Goal: Transaction & Acquisition: Purchase product/service

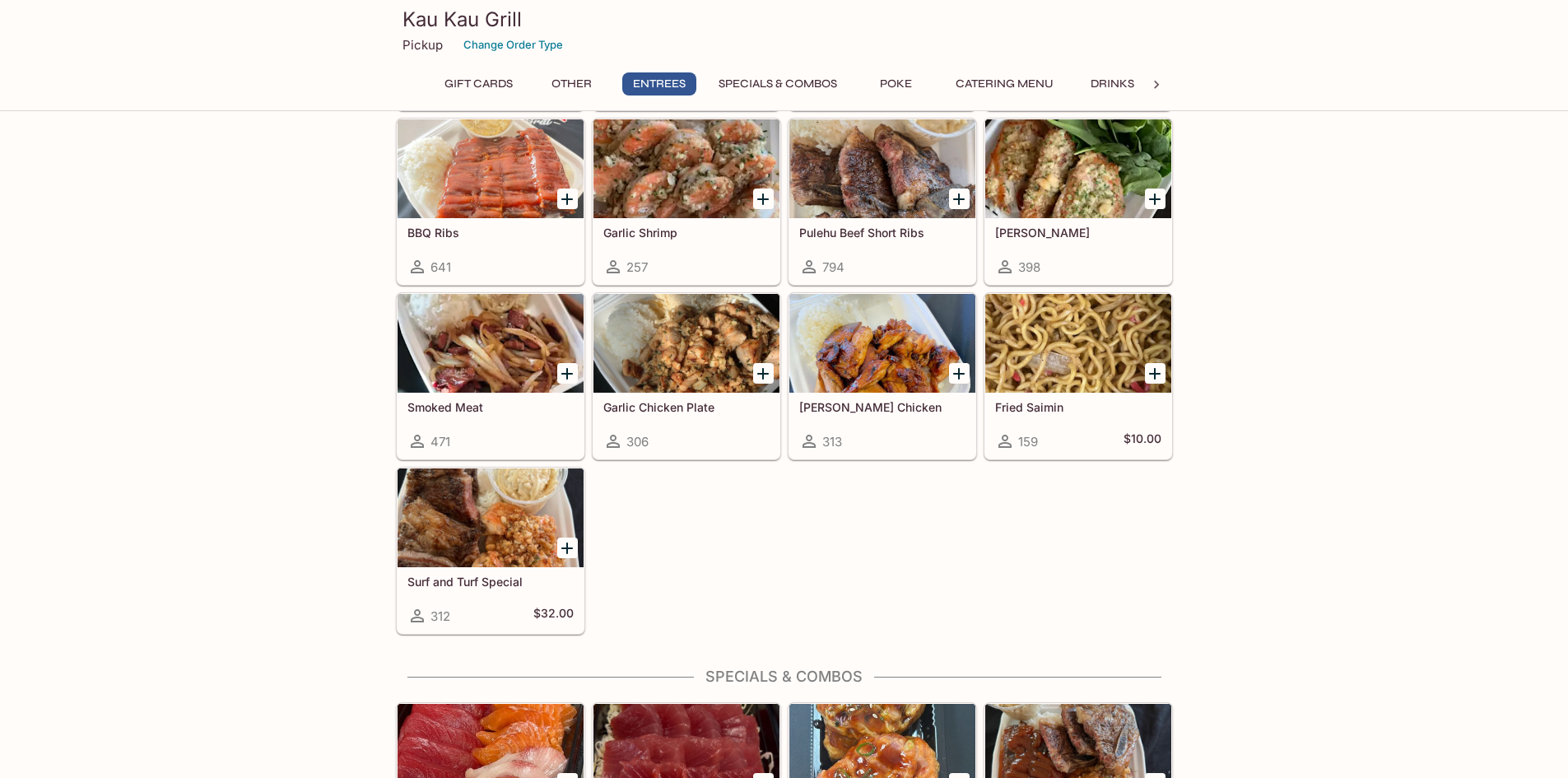
scroll to position [1152, 0]
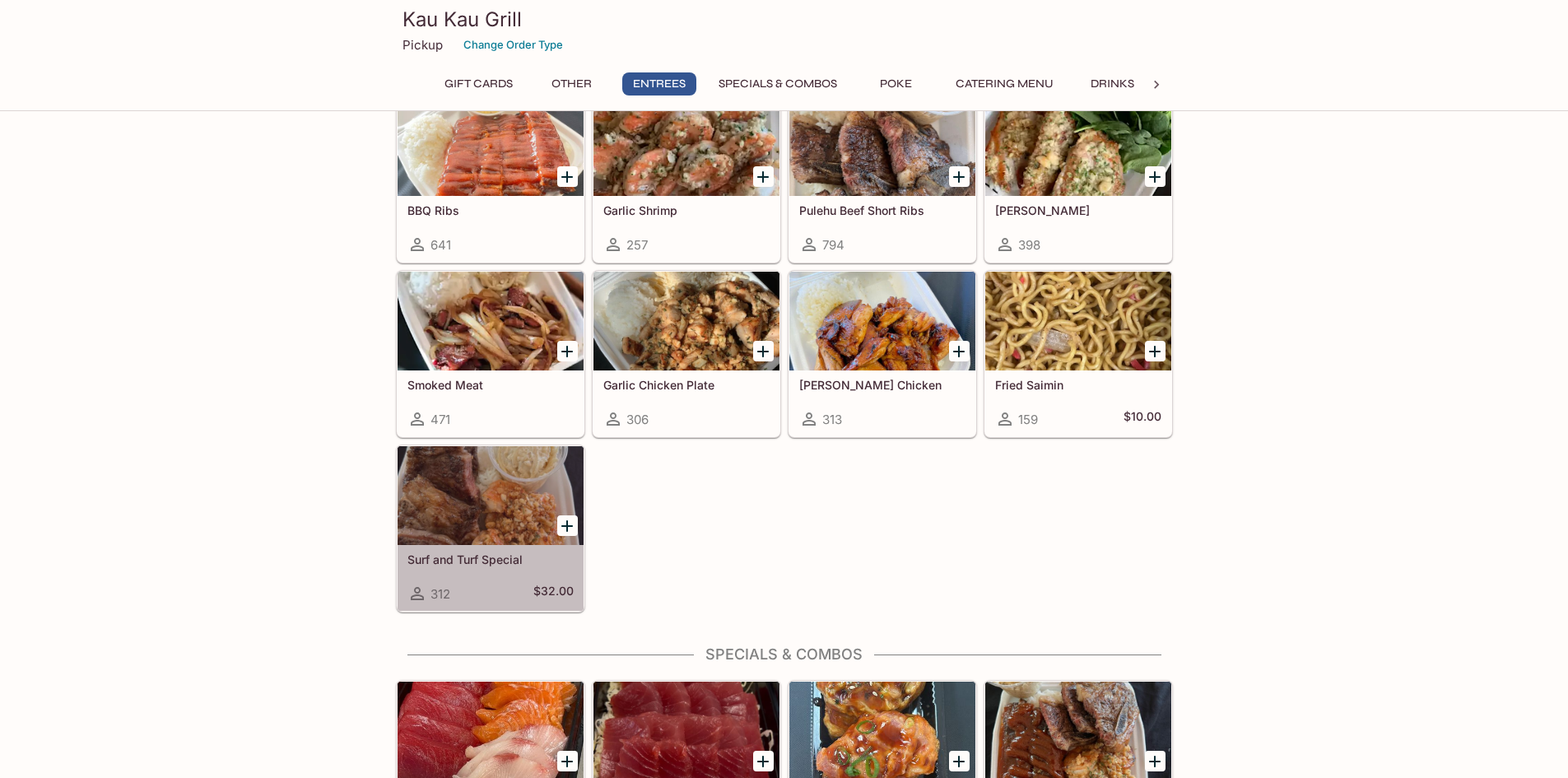
click at [550, 548] on div "Surf and Turf Special 312 $32.00" at bounding box center [490, 578] width 186 height 66
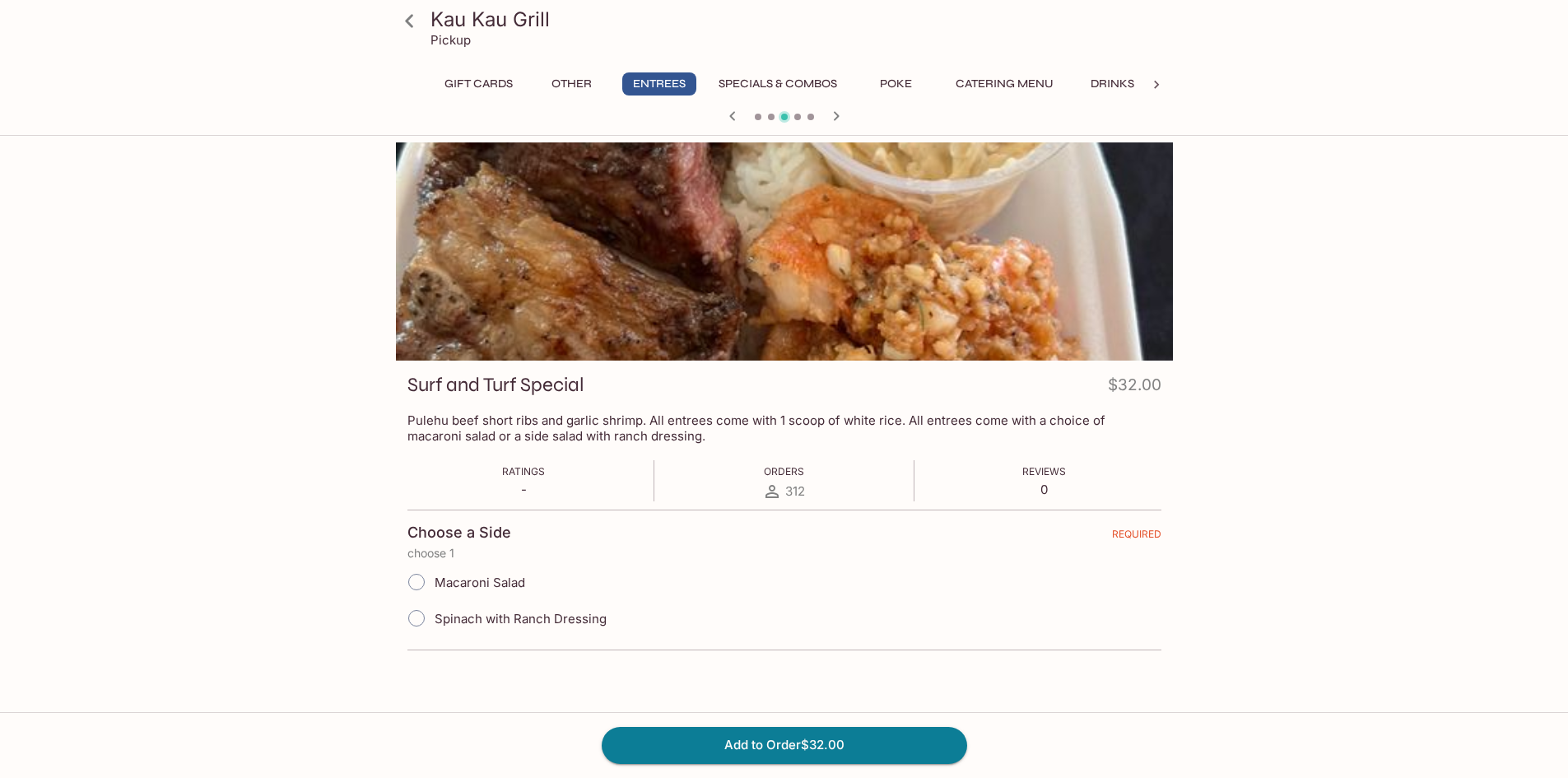
click at [514, 580] on span "Macaroni Salad" at bounding box center [479, 582] width 90 height 15
click at [434, 580] on input "Macaroni Salad" at bounding box center [416, 582] width 35 height 35
radio input "true"
click at [676, 87] on button "Entrees" at bounding box center [659, 84] width 74 height 23
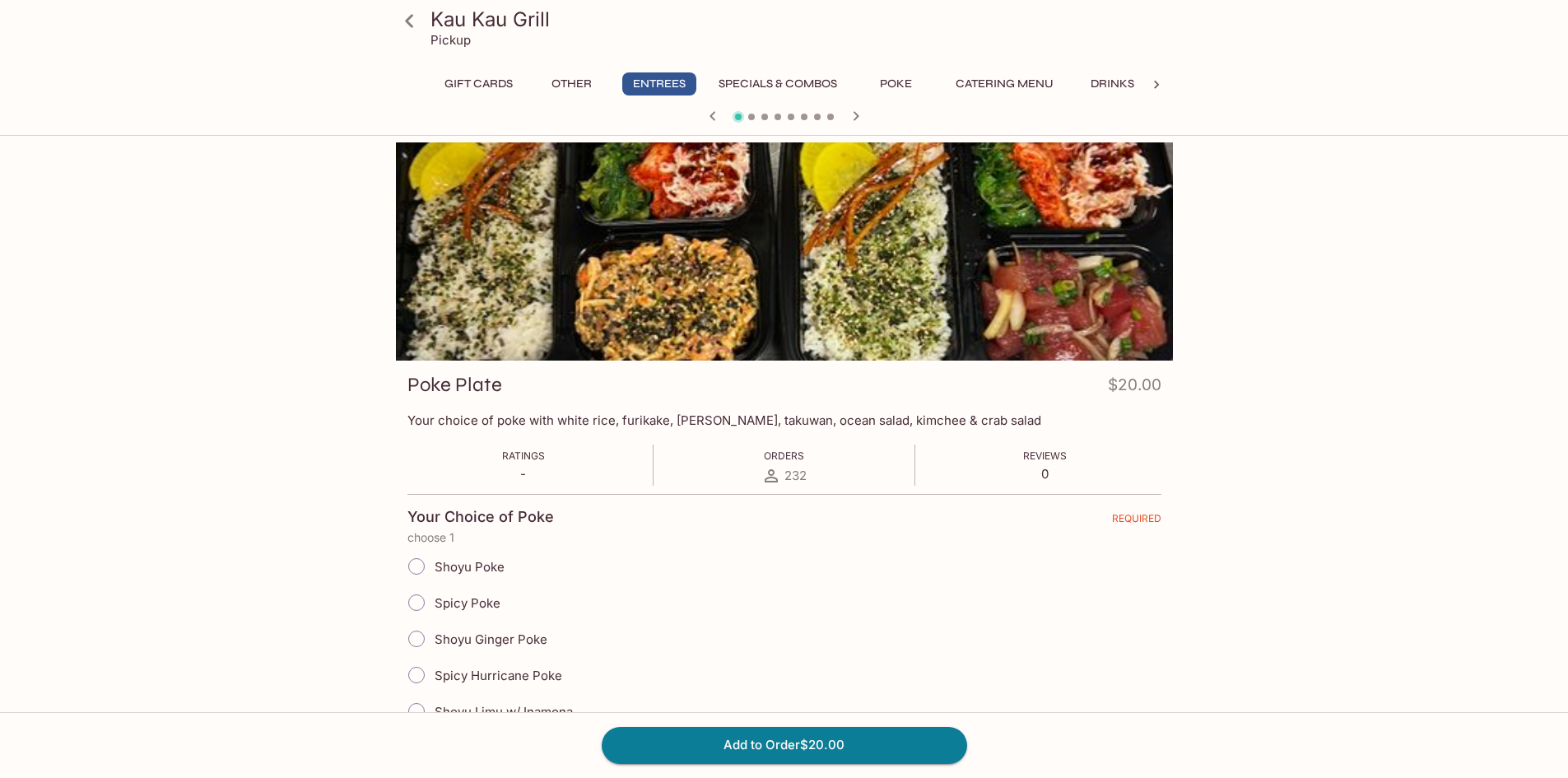
scroll to position [142, 0]
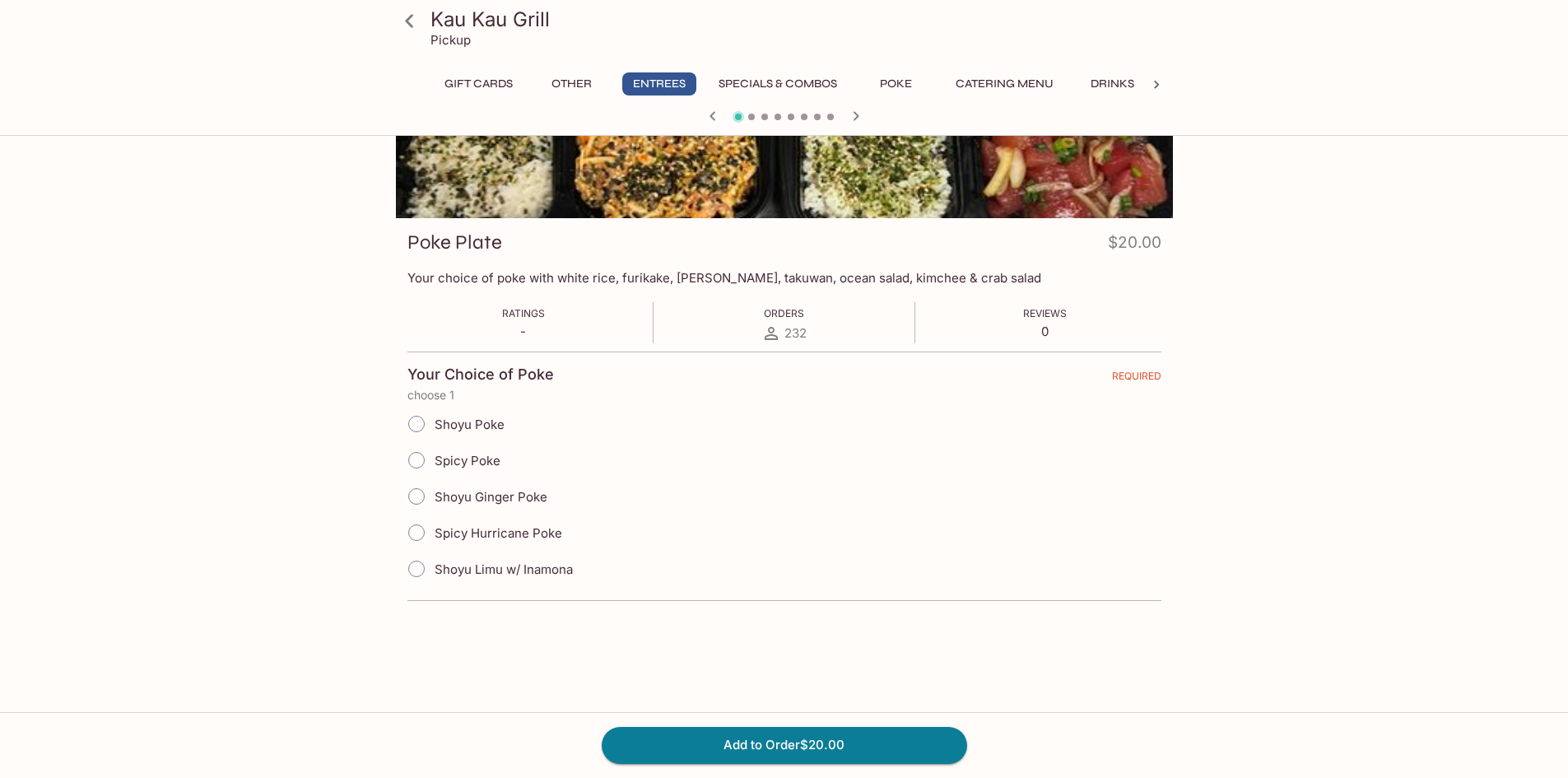
click at [551, 75] on button "Other" at bounding box center [571, 84] width 74 height 23
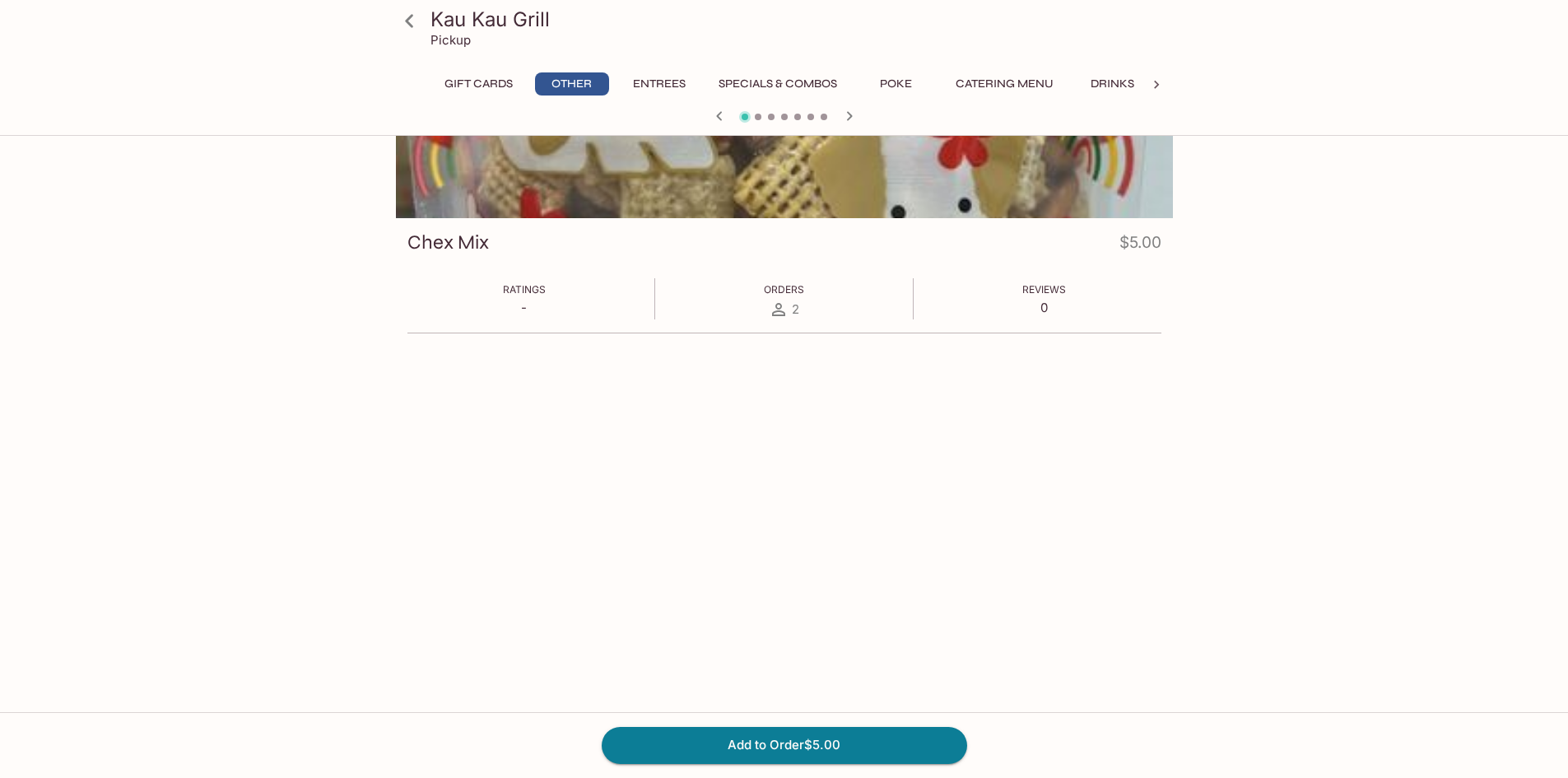
click at [471, 26] on h3 "Kau Kau Grill" at bounding box center [799, 19] width 736 height 26
click at [415, 22] on icon at bounding box center [410, 21] width 29 height 29
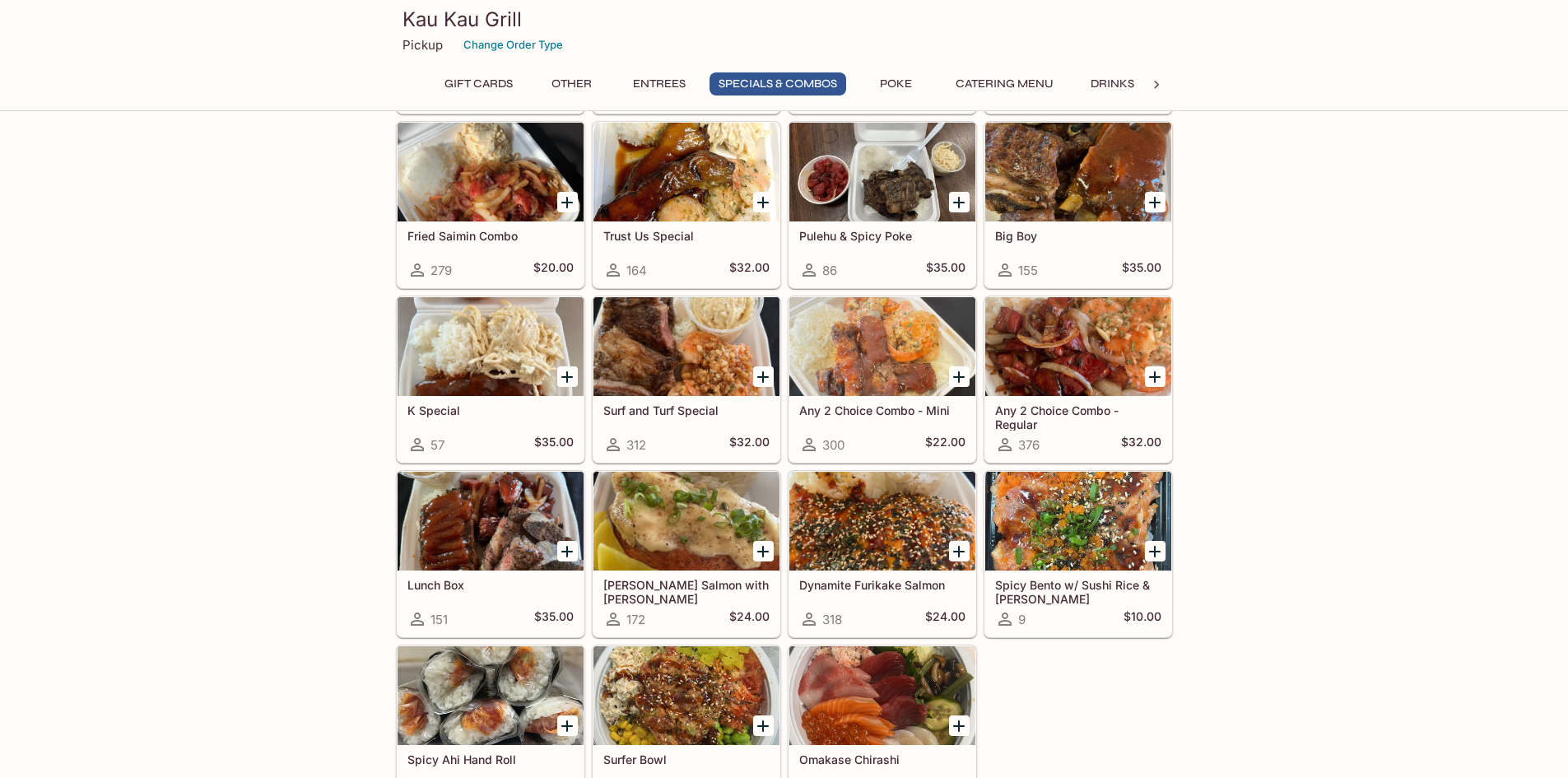
scroll to position [1893, 0]
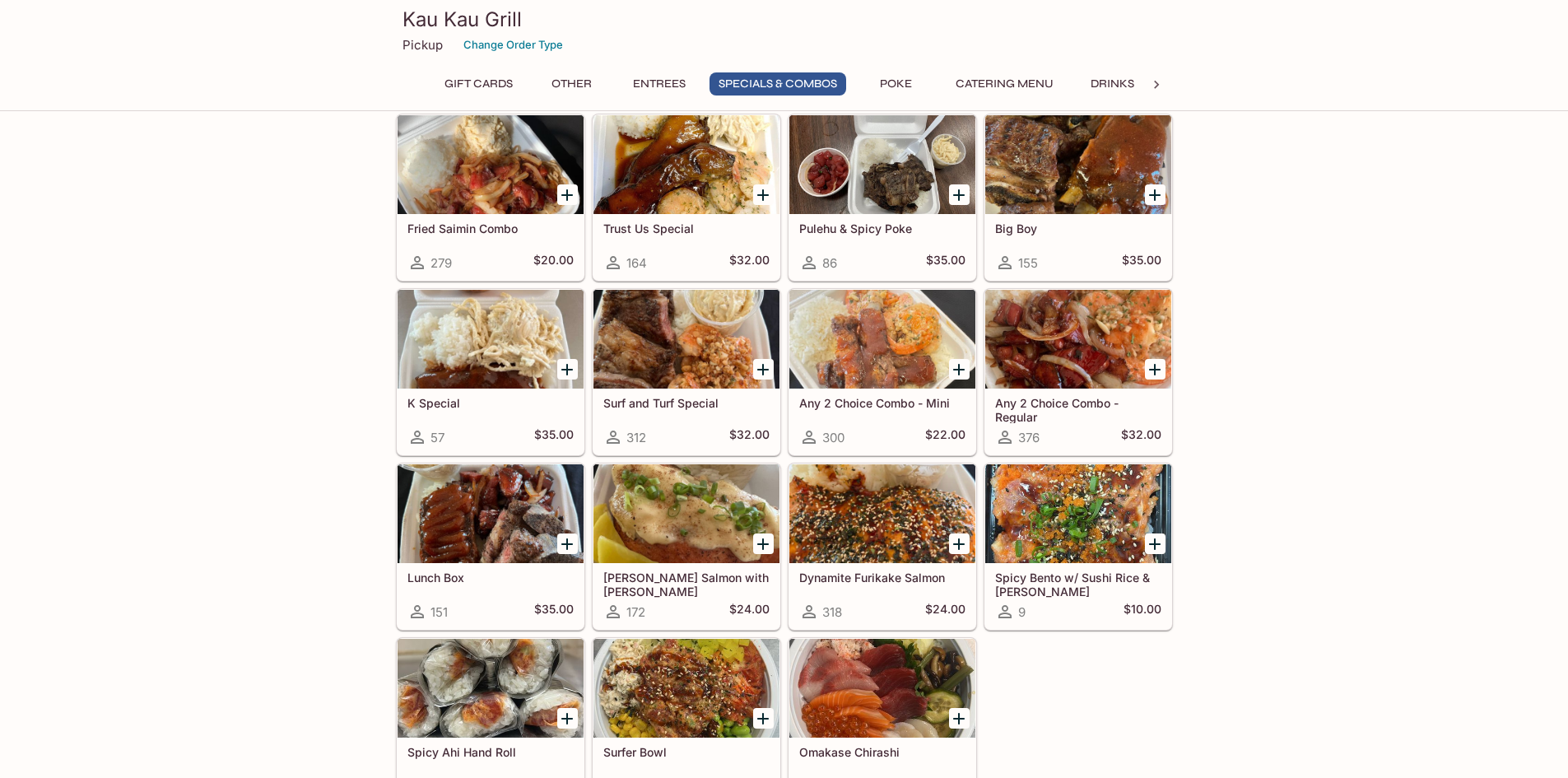
click at [457, 535] on div at bounding box center [490, 514] width 186 height 98
